Goal: Information Seeking & Learning: Learn about a topic

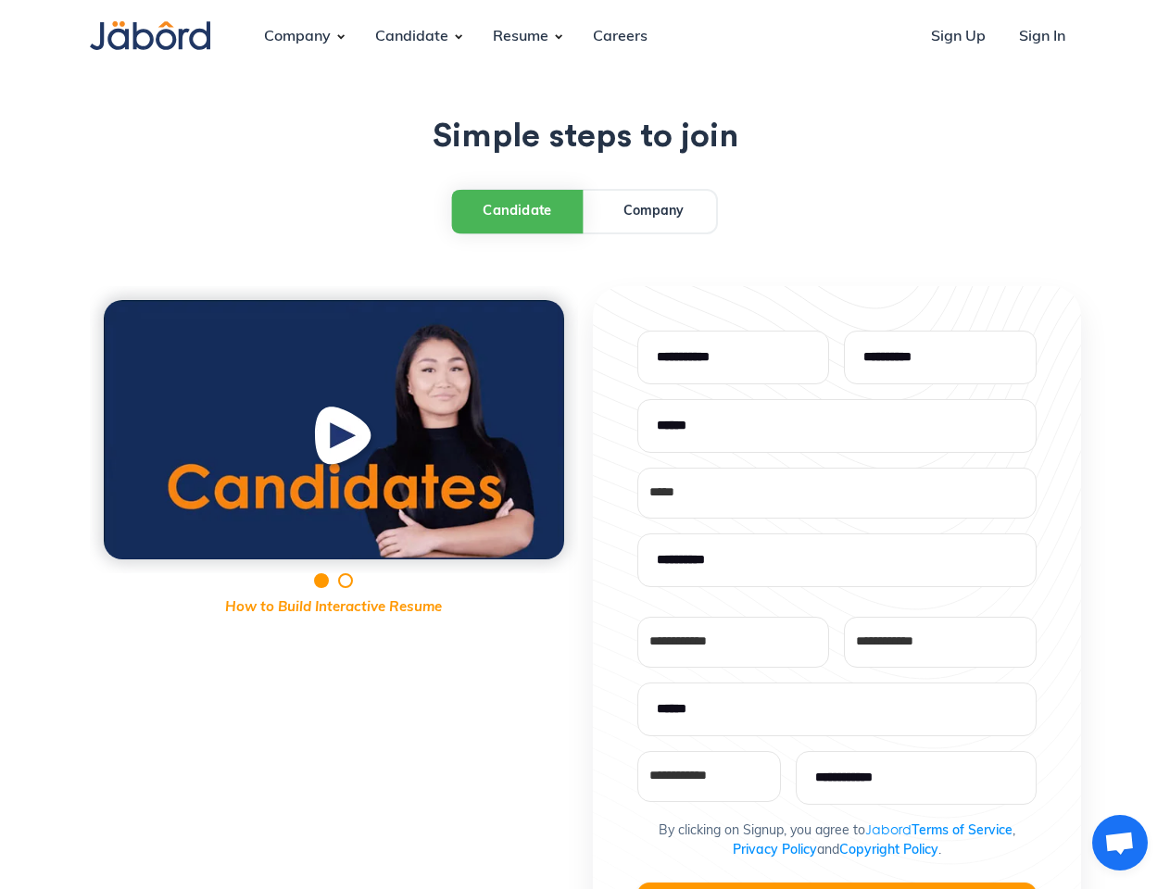
click at [584, 445] on div "**********" at bounding box center [585, 741] width 991 height 910
click at [297, 37] on div "Company" at bounding box center [297, 37] width 96 height 50
click at [411, 37] on div "Candidate" at bounding box center [411, 37] width 103 height 50
click at [520, 37] on div "Resume" at bounding box center [520, 37] width 85 height 50
click at [518, 210] on div "Candidate" at bounding box center [517, 211] width 69 height 20
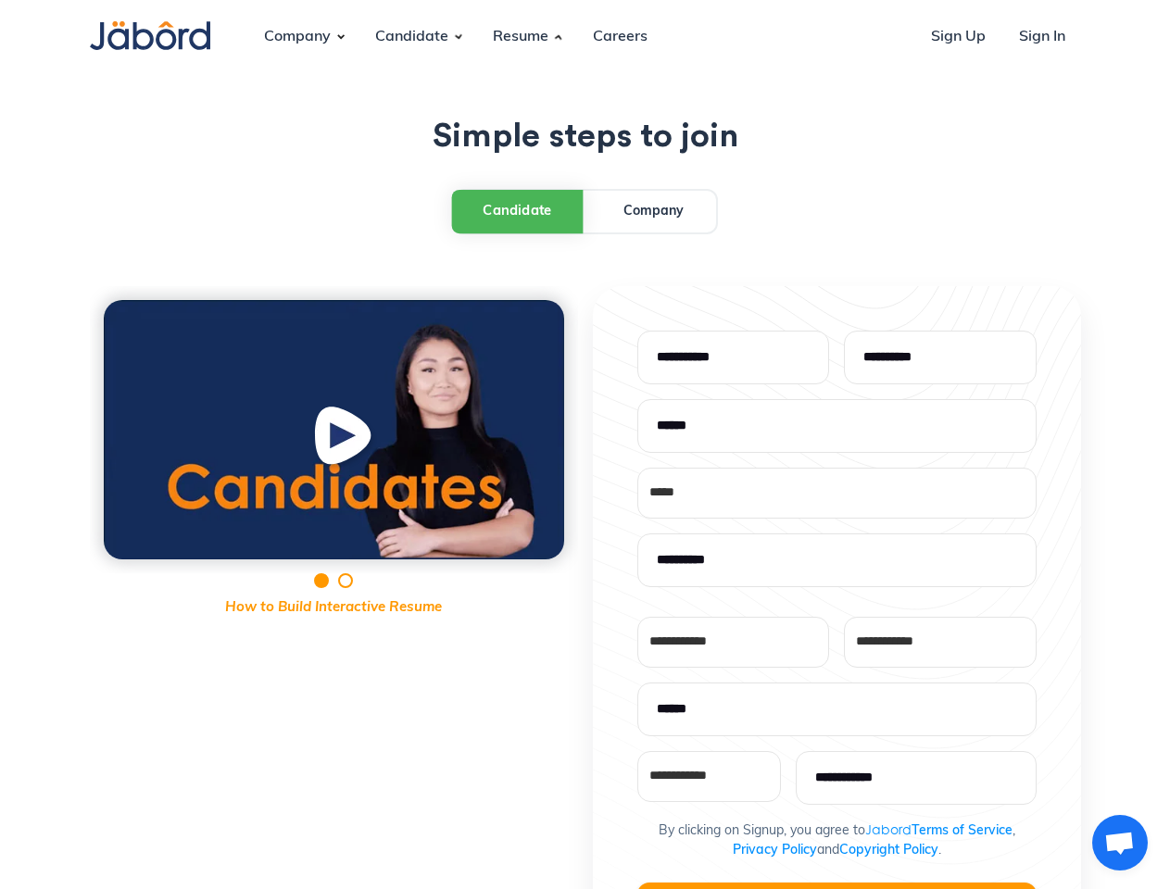
click at [333, 430] on img "open lightbox" at bounding box center [345, 440] width 70 height 72
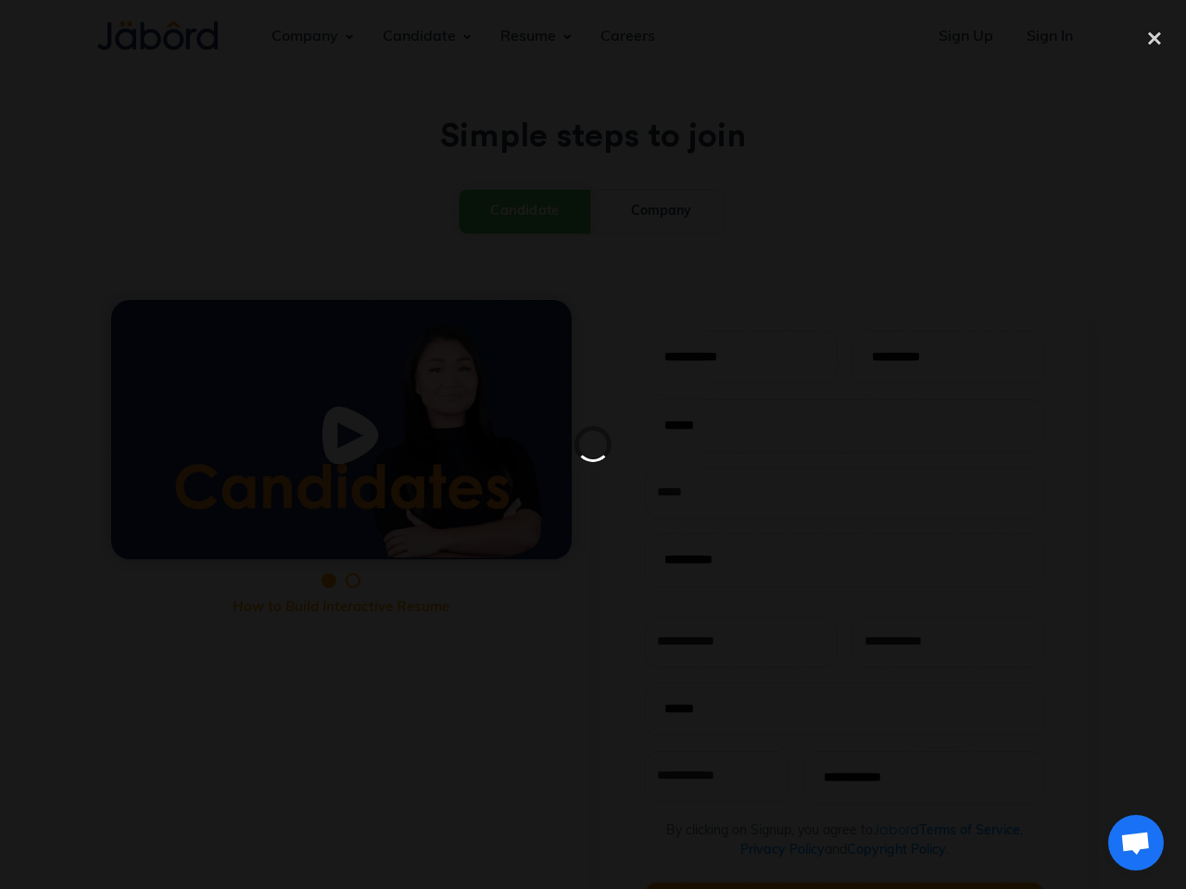
click at [836, 886] on div at bounding box center [593, 444] width 1186 height 889
click at [1120, 843] on span "Open chat" at bounding box center [1135, 845] width 31 height 26
